Goal: Task Accomplishment & Management: Manage account settings

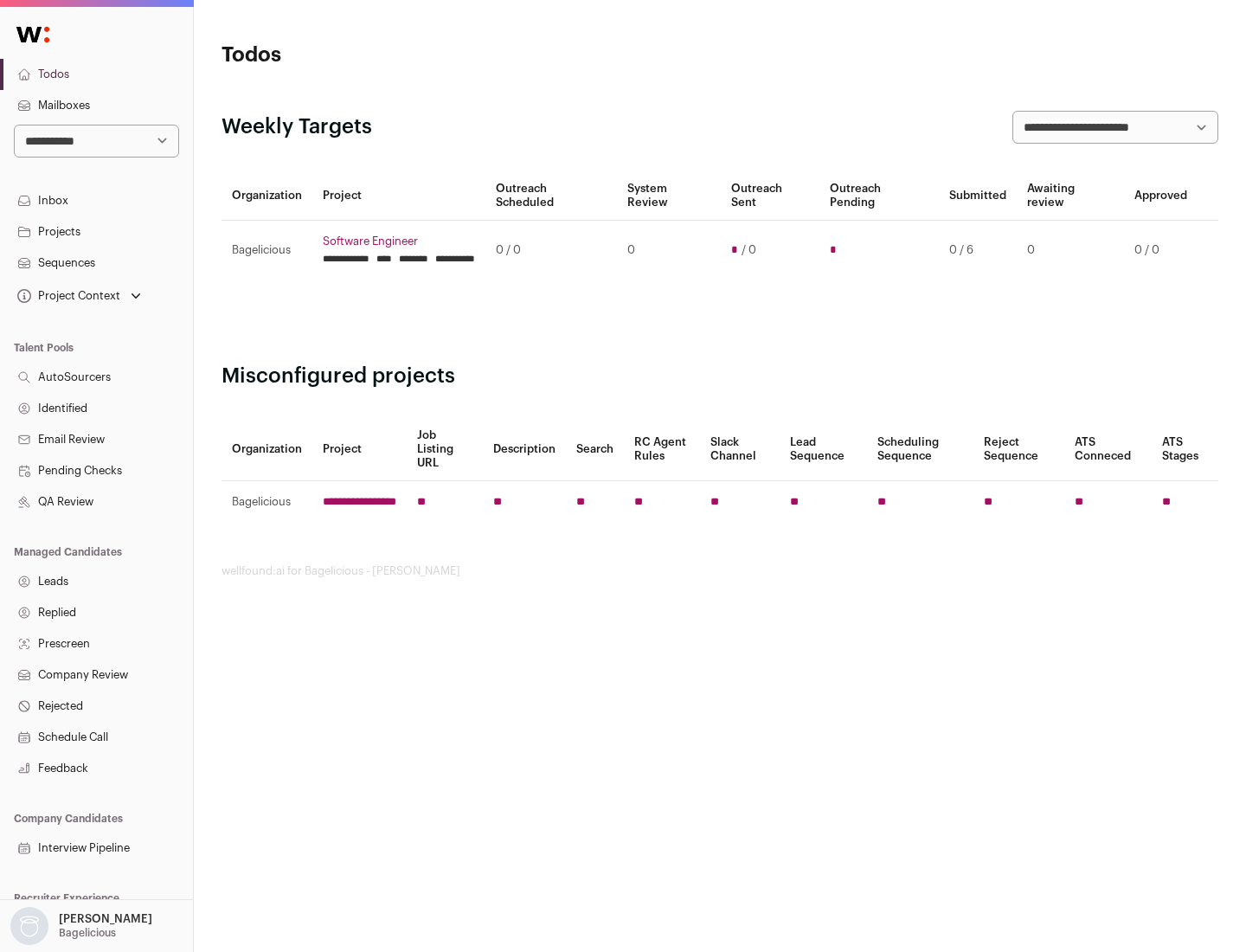
click at [96, 231] on link "Projects" at bounding box center [96, 231] width 193 height 31
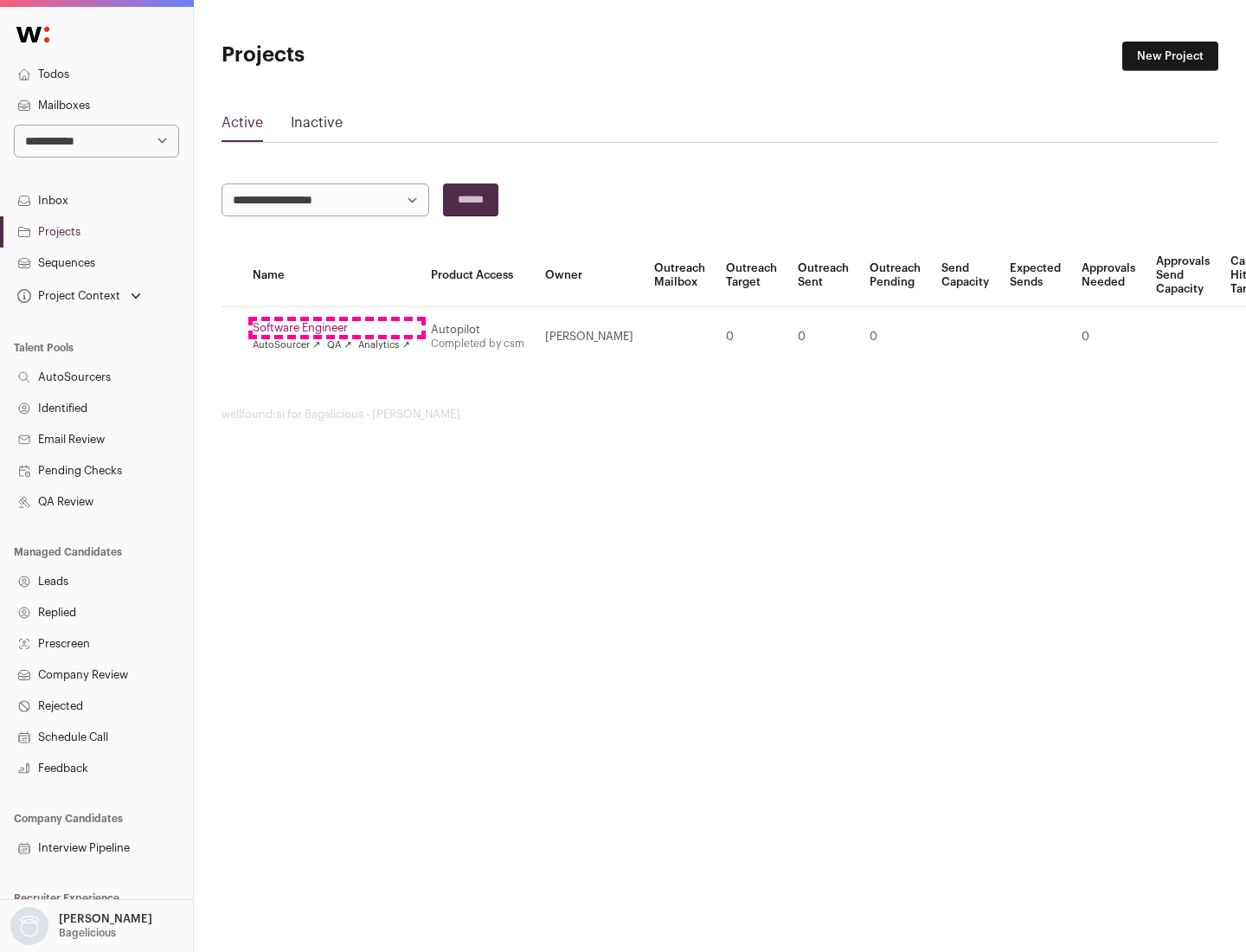
click at [336, 328] on link "Software Engineer" at bounding box center [331, 328] width 157 height 13
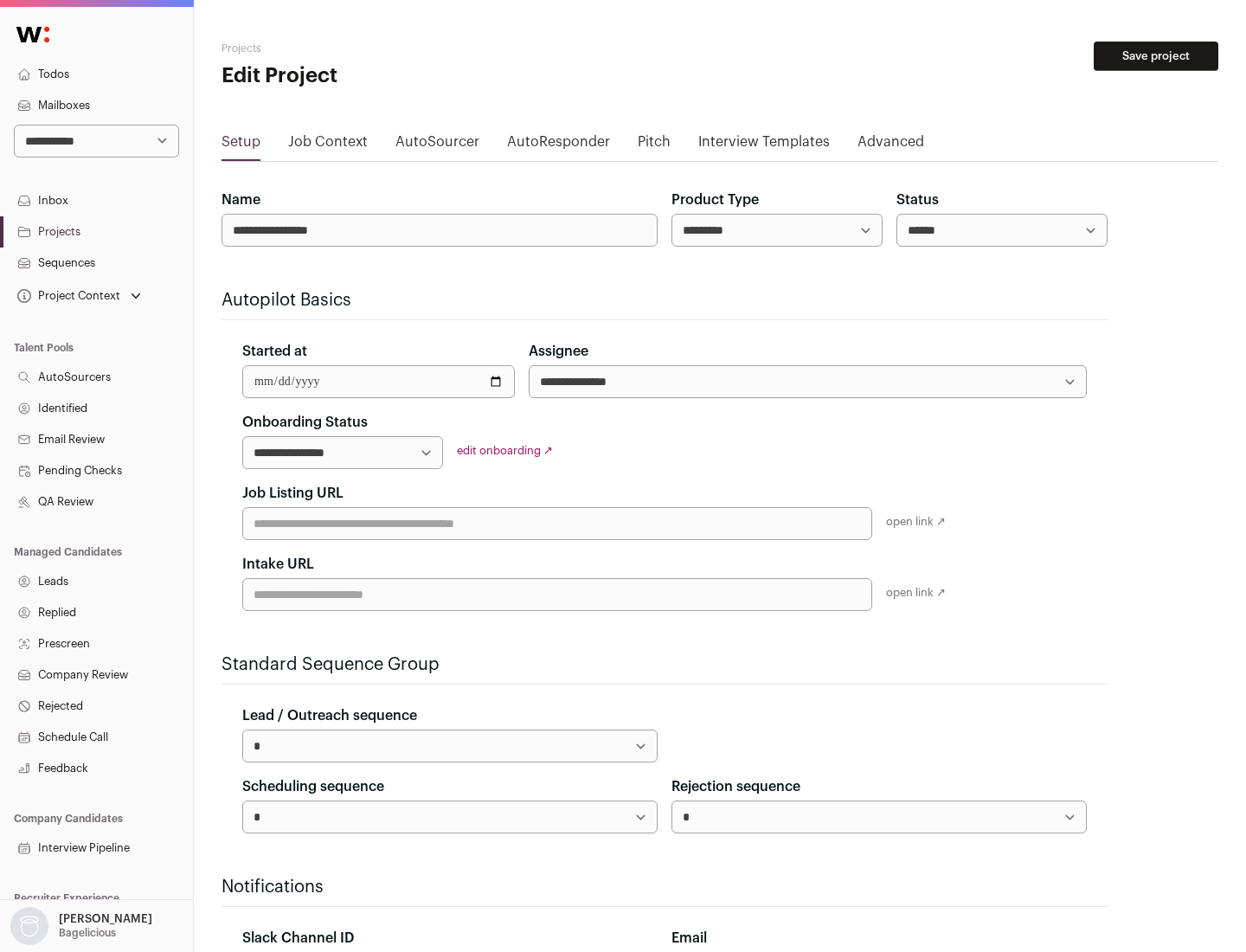
click at [1156, 57] on button "Save project" at bounding box center [1155, 56] width 124 height 30
